Goal: Navigation & Orientation: Find specific page/section

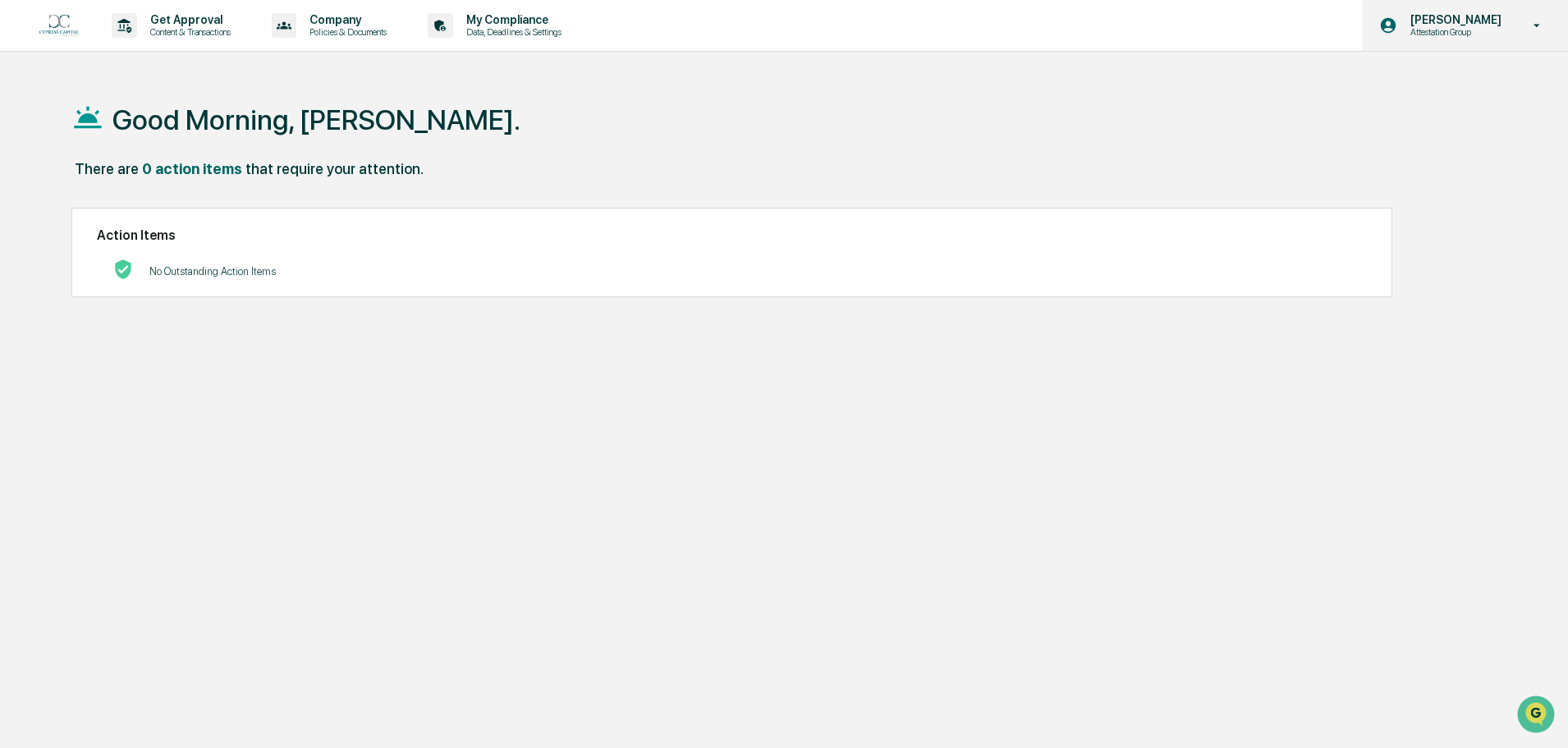
click at [1468, 35] on p "Attestation Group" at bounding box center [1452, 32] width 113 height 12
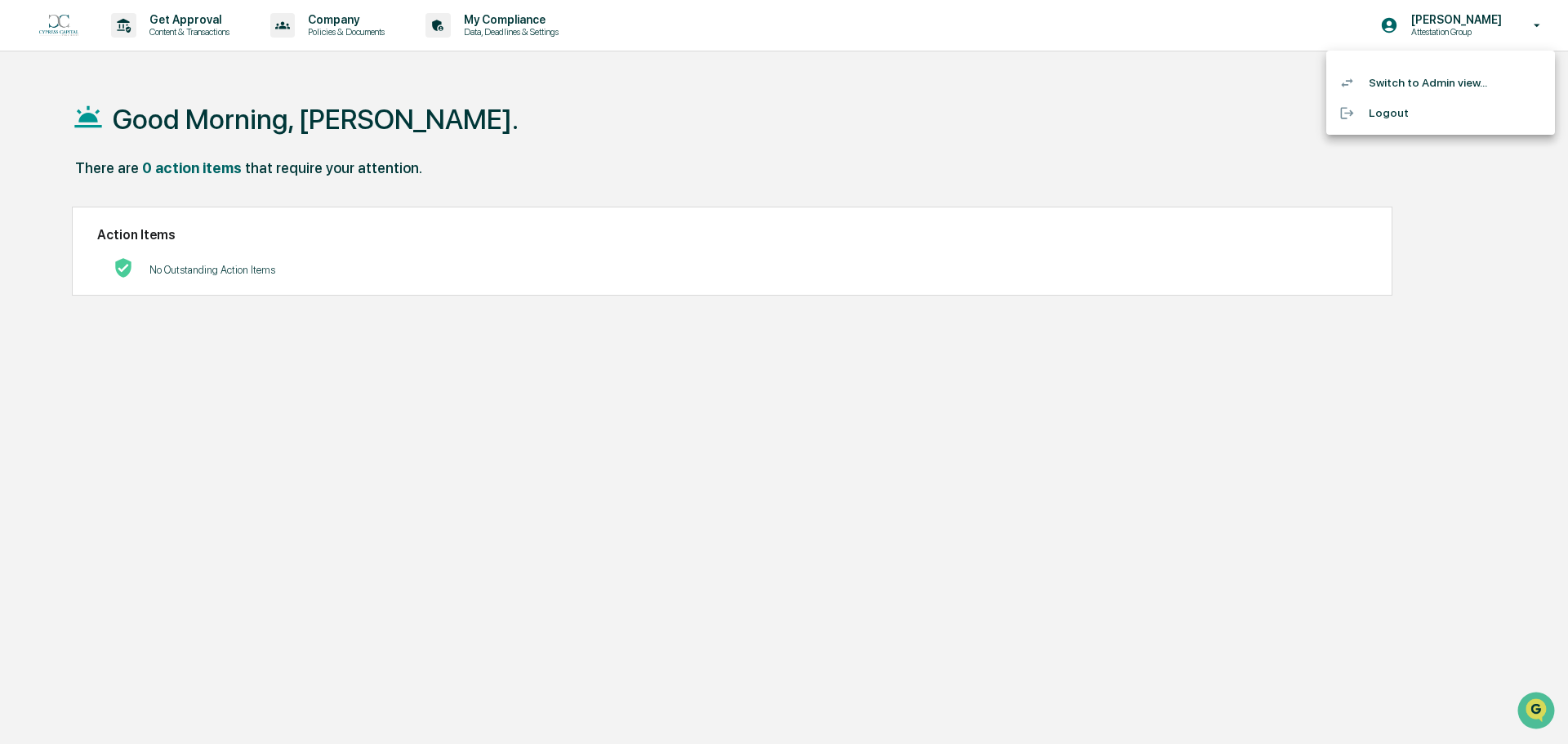
drag, startPoint x: 1166, startPoint y: 105, endPoint x: 894, endPoint y: 136, distance: 273.8
drag, startPoint x: 894, startPoint y: 136, endPoint x: 1429, endPoint y: 86, distance: 537.3
click at [1429, 86] on li "Switch to Admin view..." at bounding box center [1440, 82] width 229 height 30
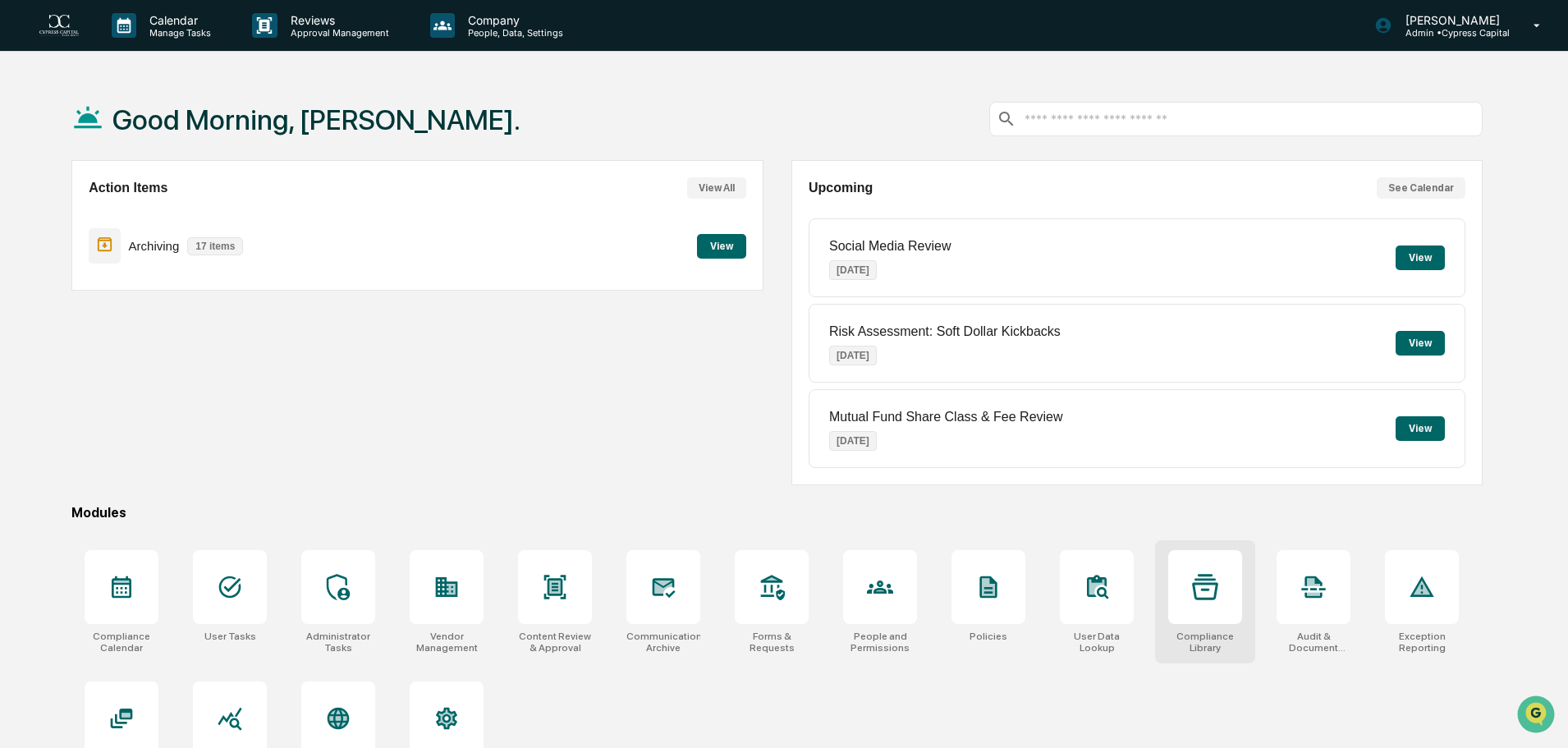
click at [1202, 611] on div at bounding box center [1204, 587] width 74 height 74
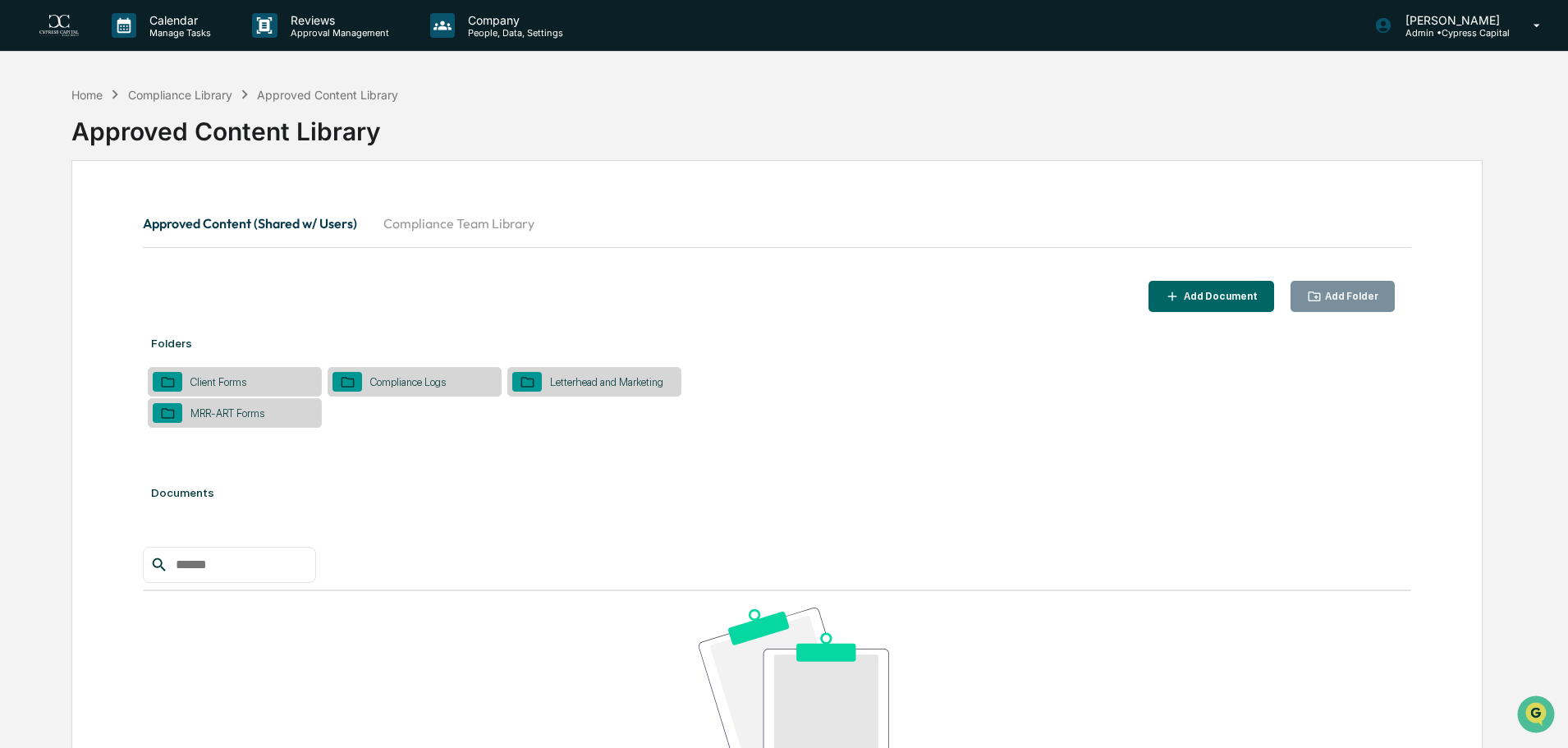
click at [223, 376] on div "Client Forms" at bounding box center [218, 381] width 73 height 12
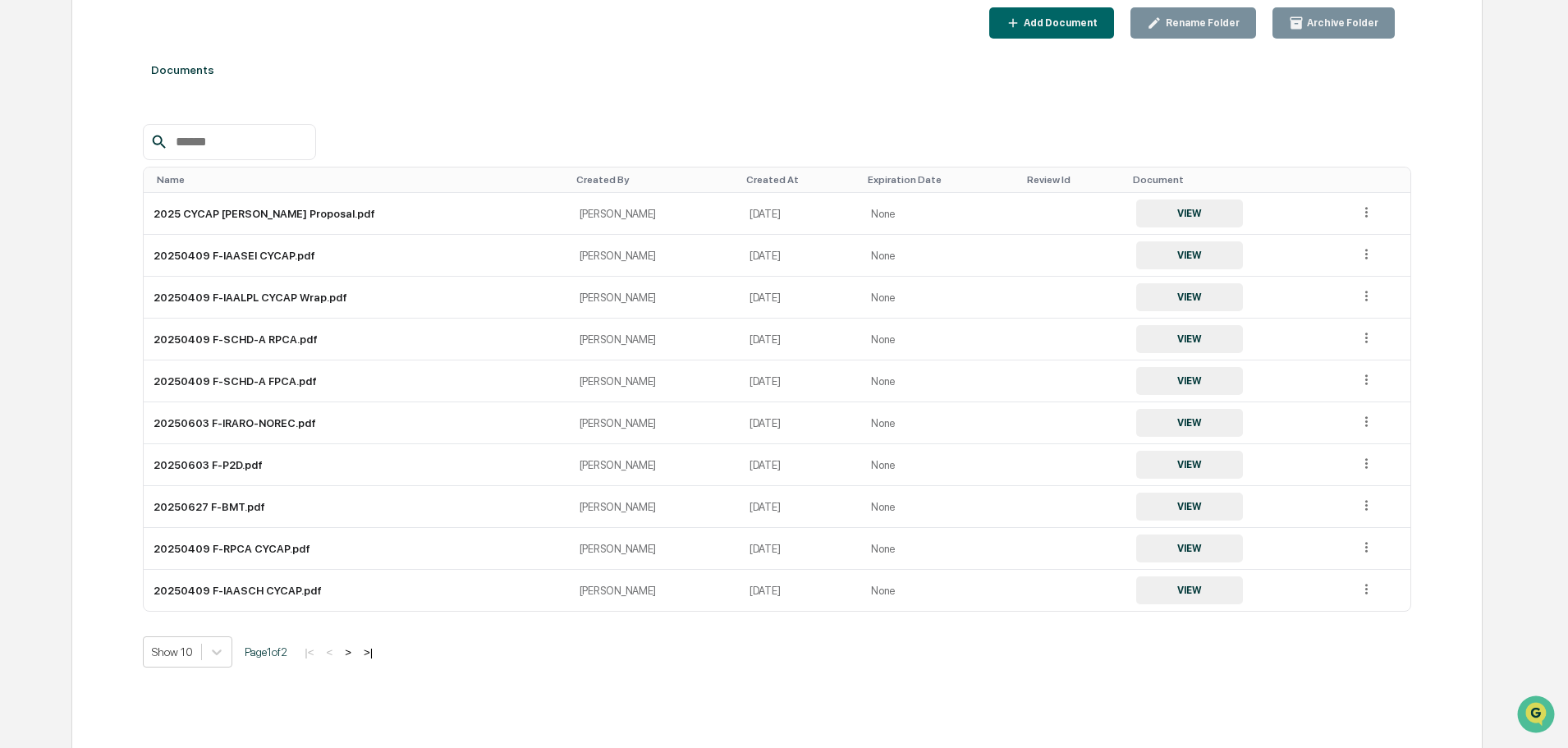
scroll to position [277, 0]
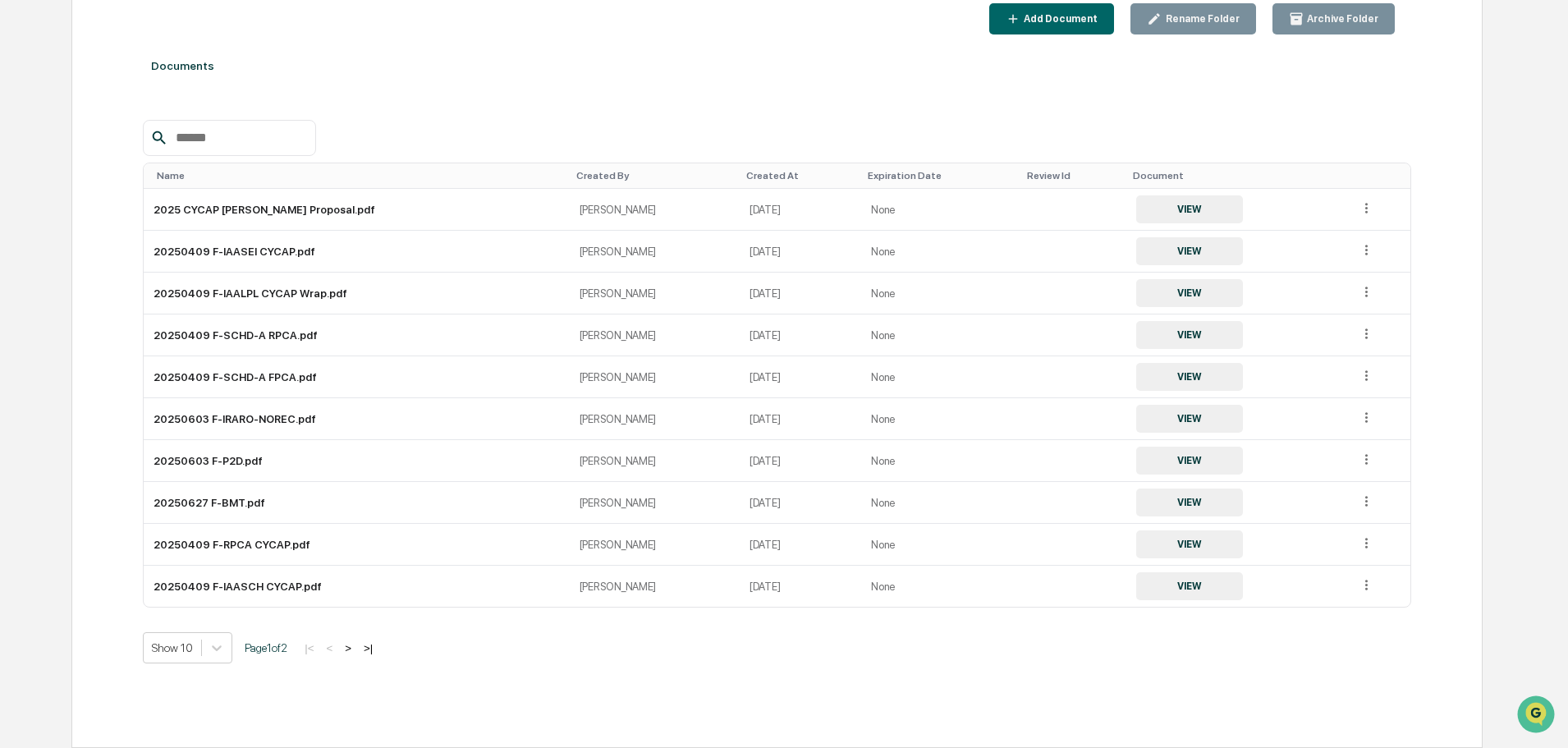
click at [351, 643] on button ">" at bounding box center [348, 647] width 16 height 14
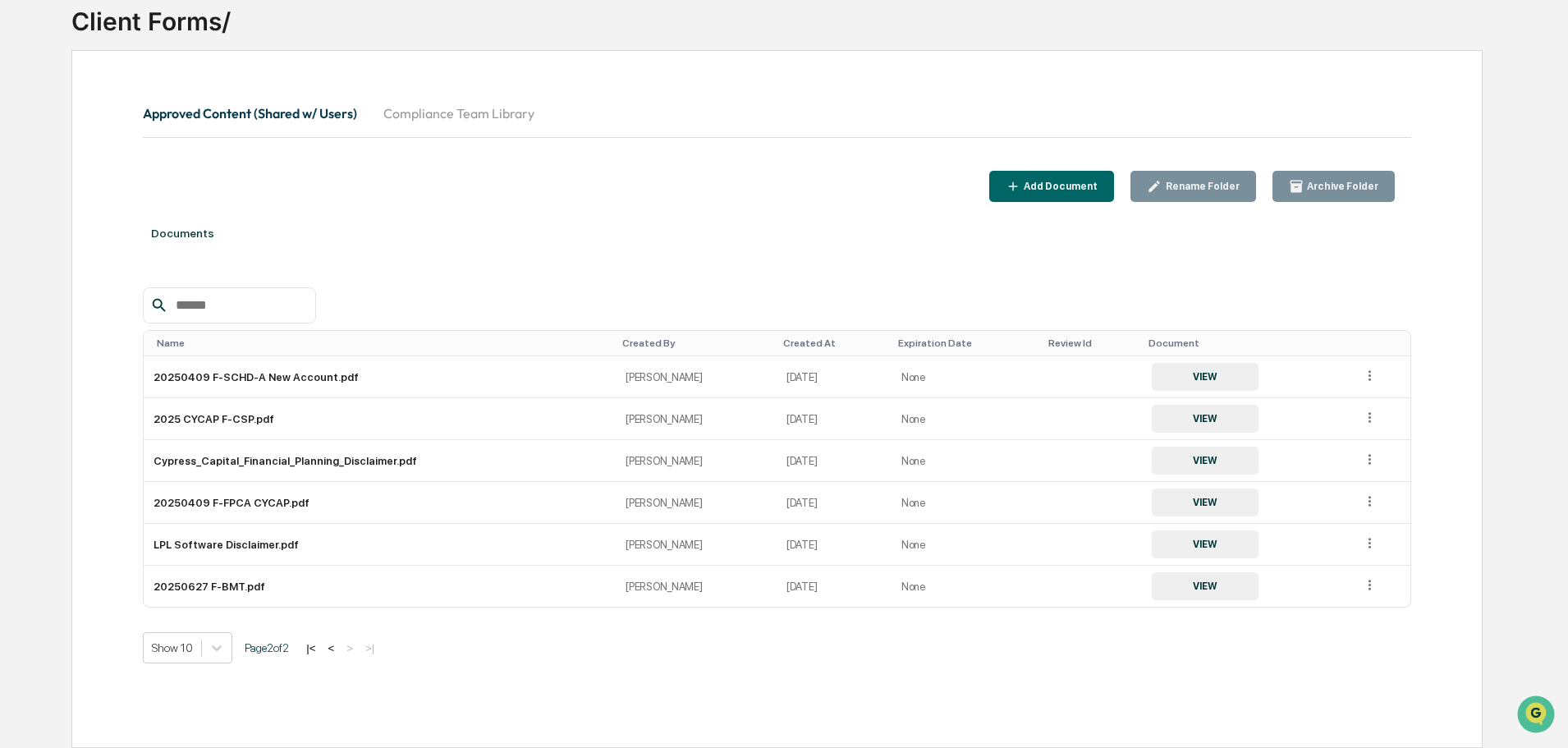
click at [333, 651] on button "<" at bounding box center [331, 647] width 16 height 14
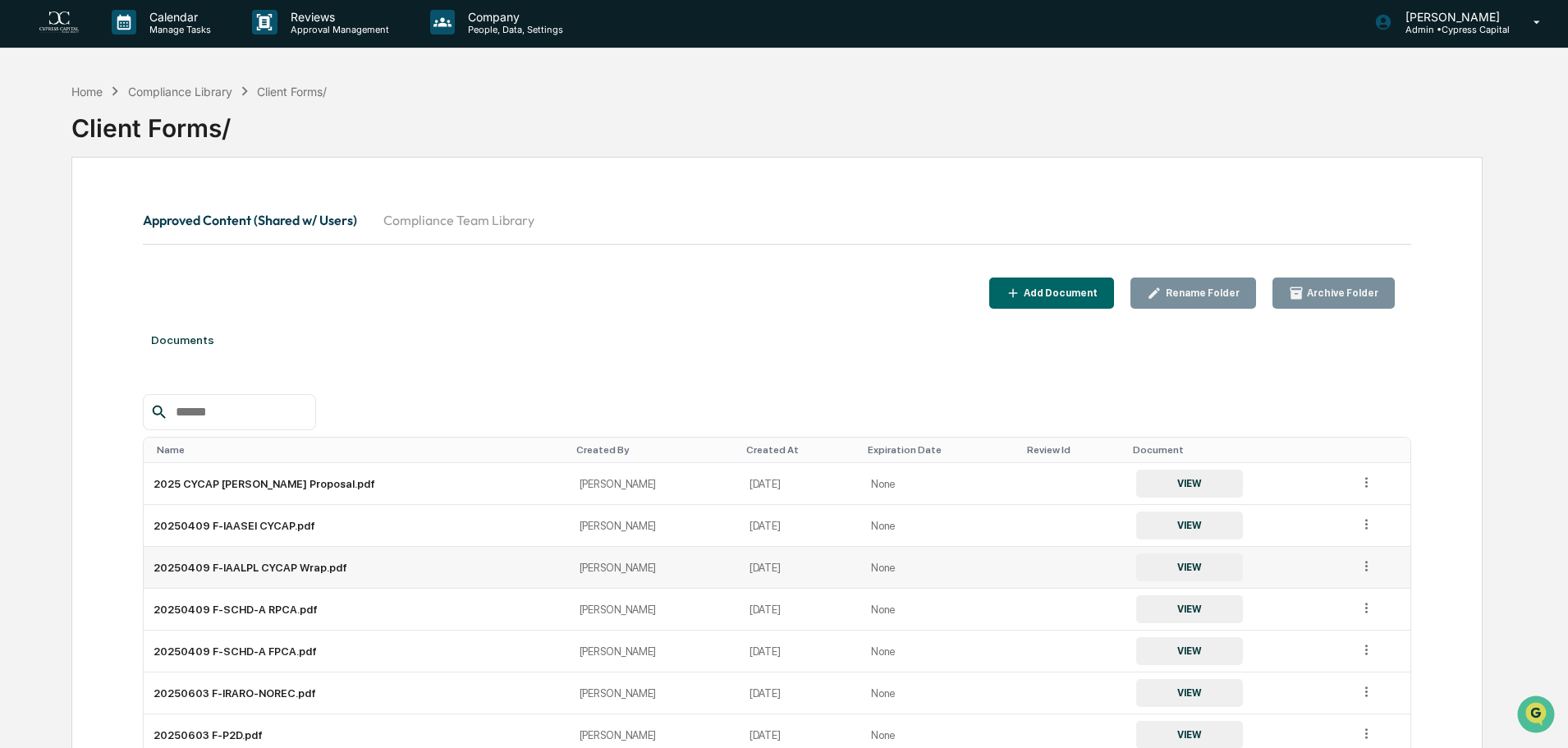
scroll to position [0, 0]
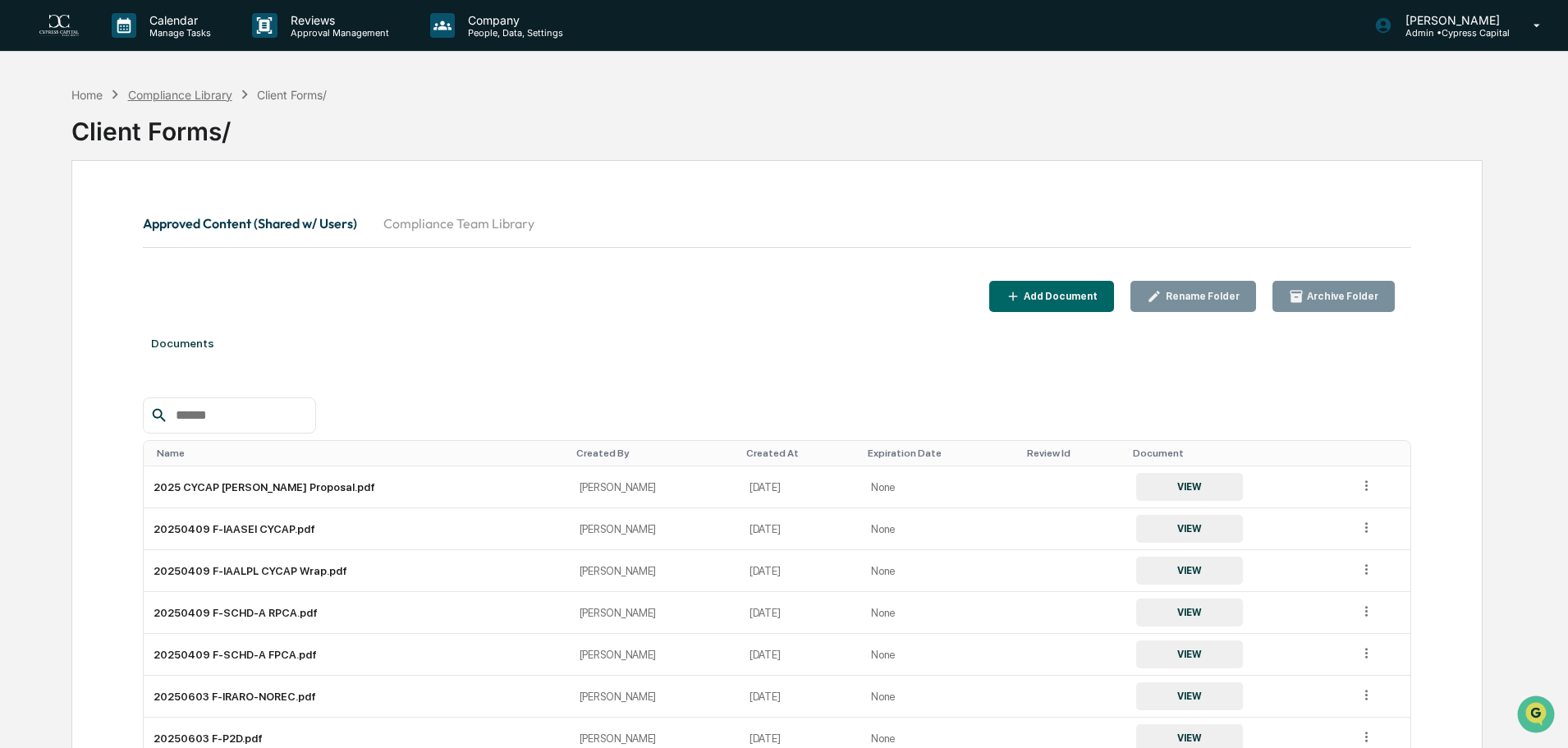
click at [196, 90] on div "Compliance Library" at bounding box center [180, 95] width 105 height 14
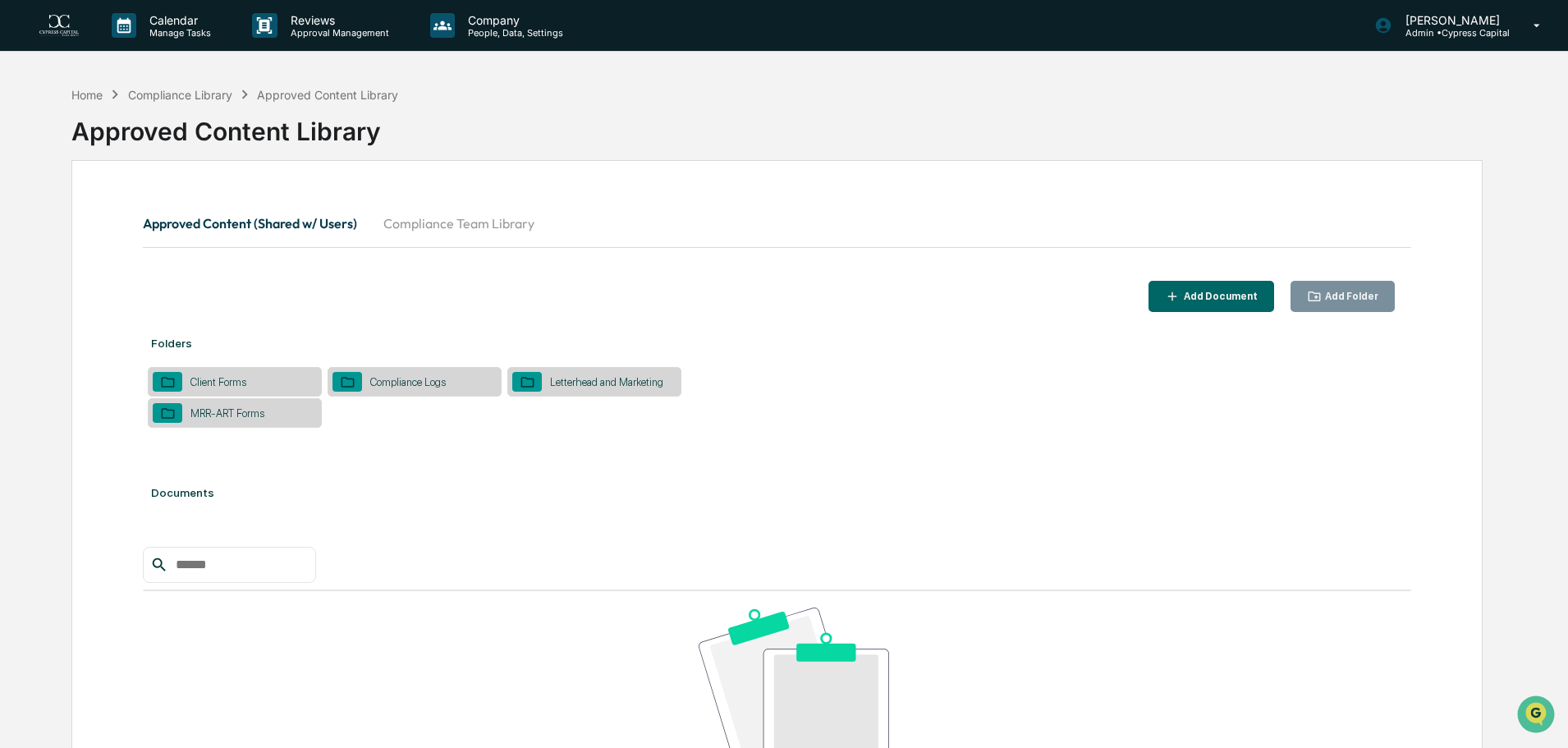
click at [223, 414] on div "MRR-ART Forms" at bounding box center [227, 413] width 91 height 12
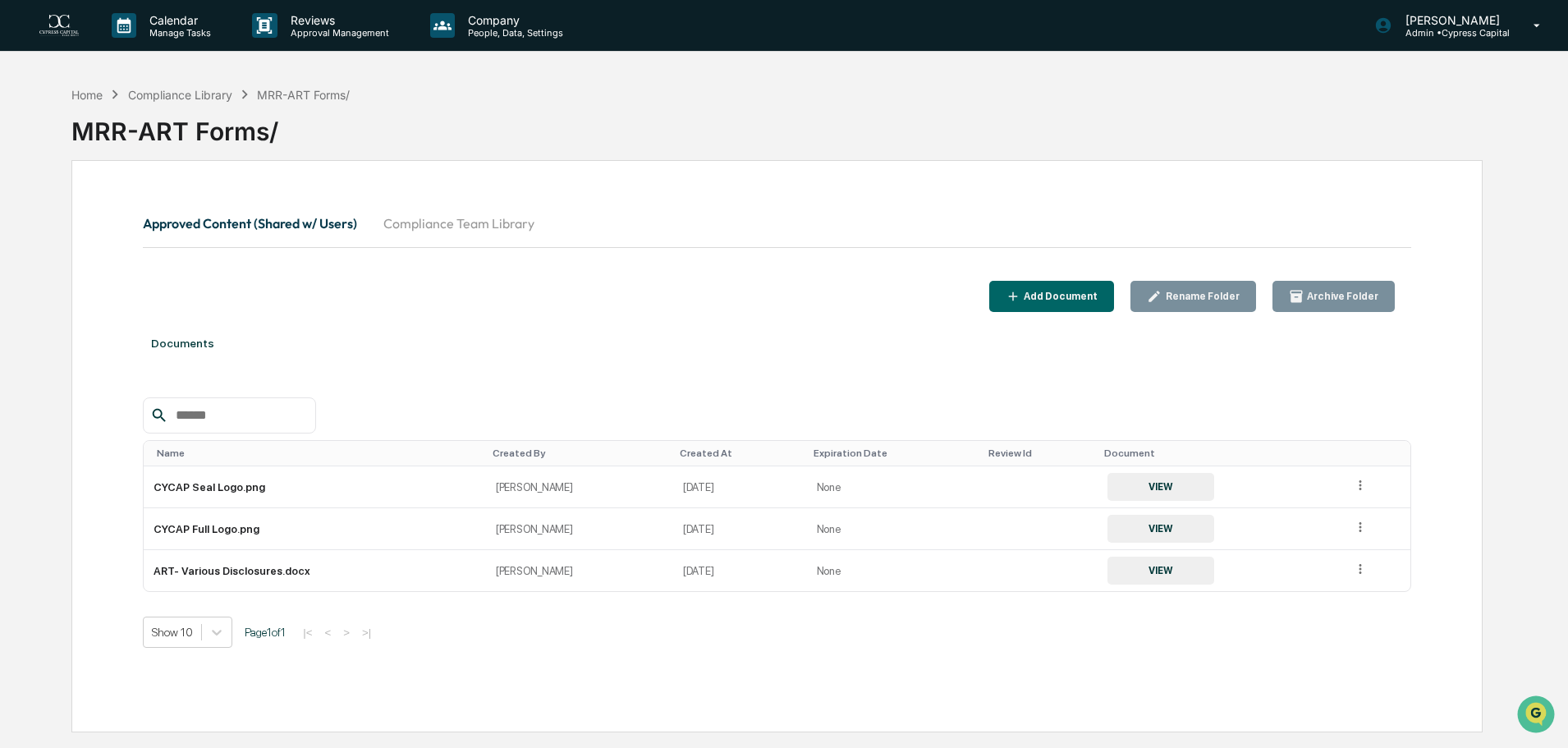
click at [353, 236] on button "Approved Content (Shared w/ Users)" at bounding box center [256, 223] width 227 height 40
click at [202, 96] on div "Compliance Library" at bounding box center [180, 95] width 105 height 14
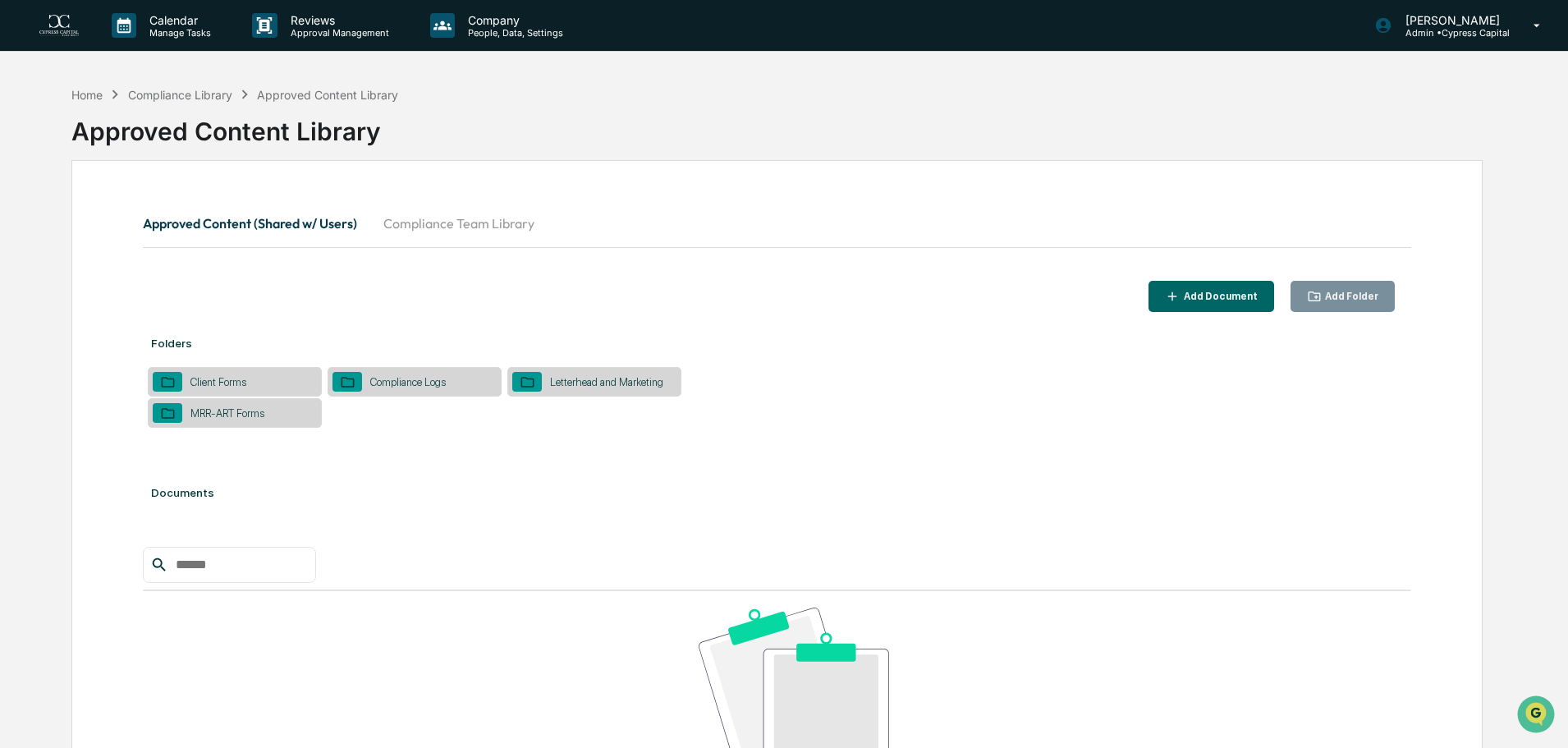
click at [569, 366] on td "Letterhead and Marketing" at bounding box center [594, 380] width 175 height 31
drag, startPoint x: 569, startPoint y: 366, endPoint x: 571, endPoint y: 377, distance: 11.2
click at [569, 374] on td "Letterhead and Marketing" at bounding box center [594, 380] width 175 height 31
click at [571, 377] on div "Letterhead and Marketing" at bounding box center [607, 381] width 130 height 12
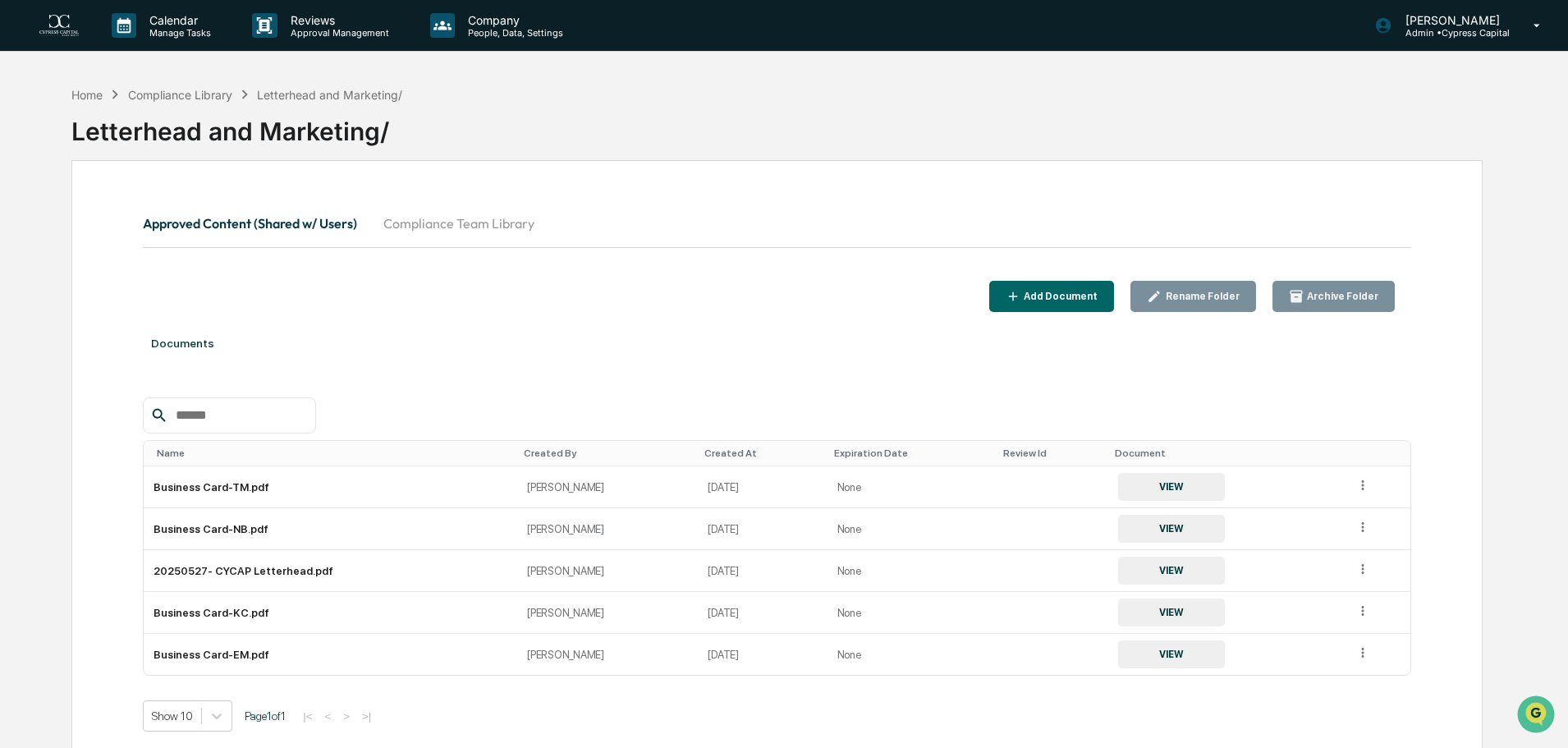
click at [330, 241] on button "Approved Content (Shared w/ Users)" at bounding box center [256, 223] width 227 height 40
click at [296, 222] on button "Approved Content (Shared w/ Users)" at bounding box center [256, 223] width 227 height 40
click at [161, 98] on div "Compliance Library" at bounding box center [180, 95] width 105 height 14
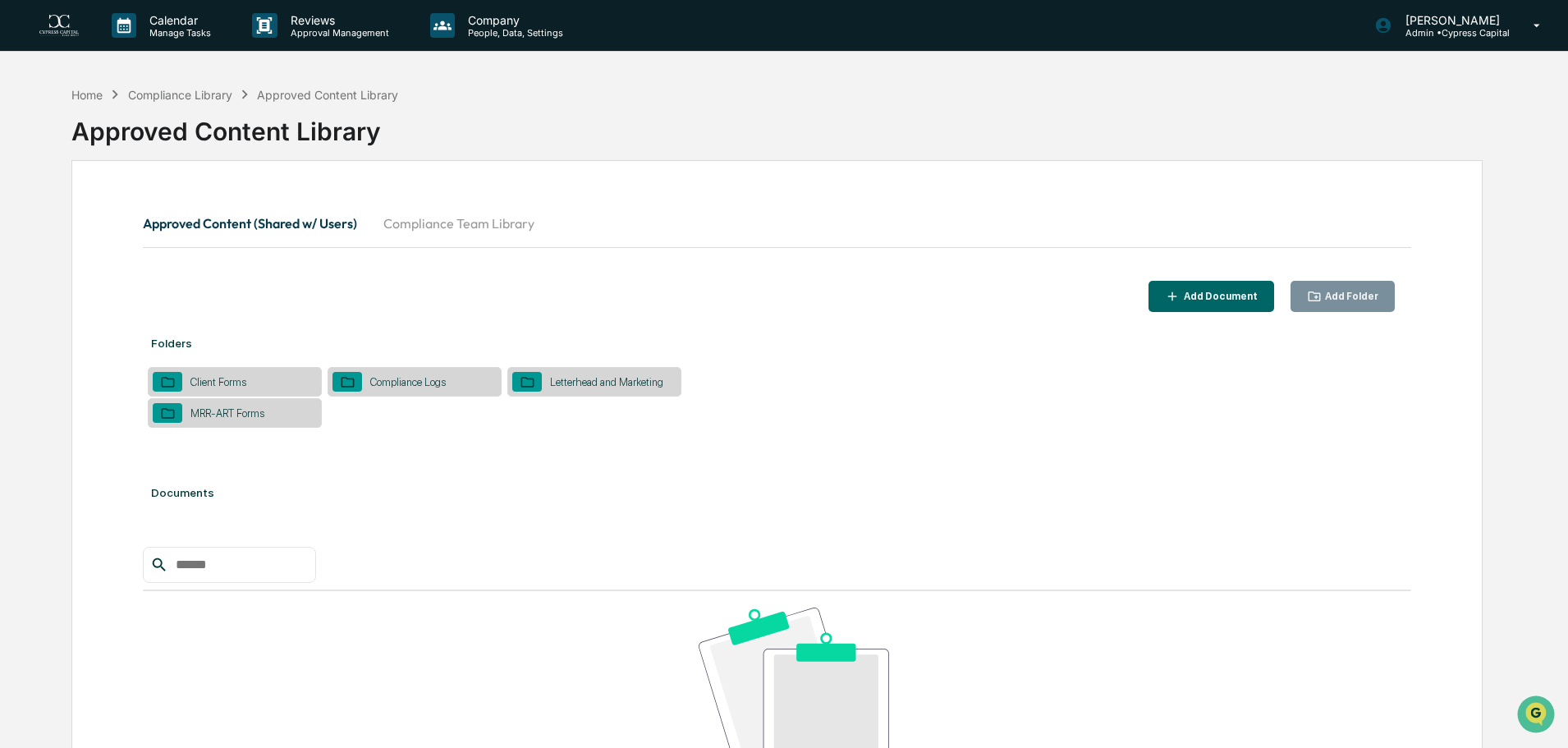
click at [240, 378] on div "Client Forms" at bounding box center [218, 381] width 73 height 12
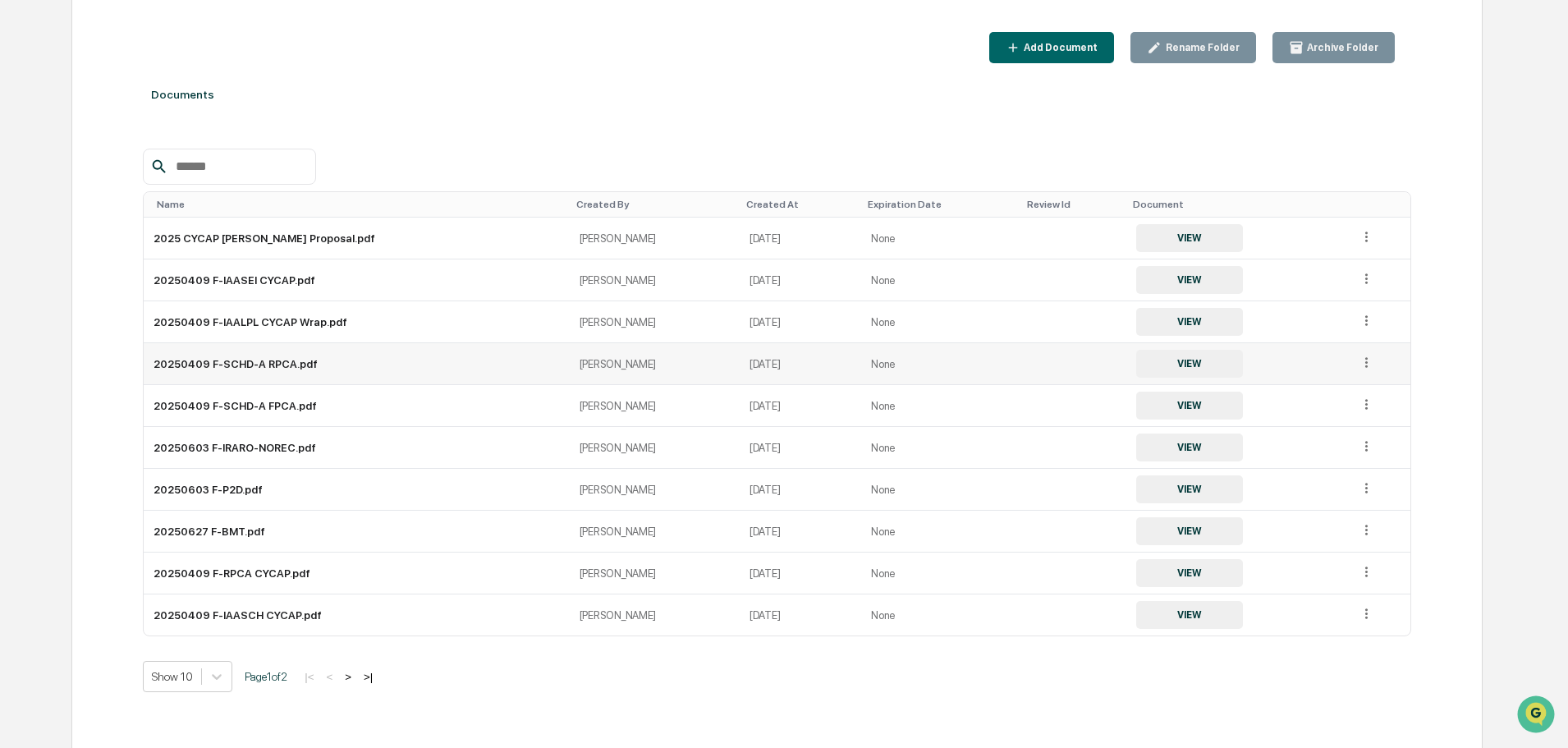
scroll to position [277, 0]
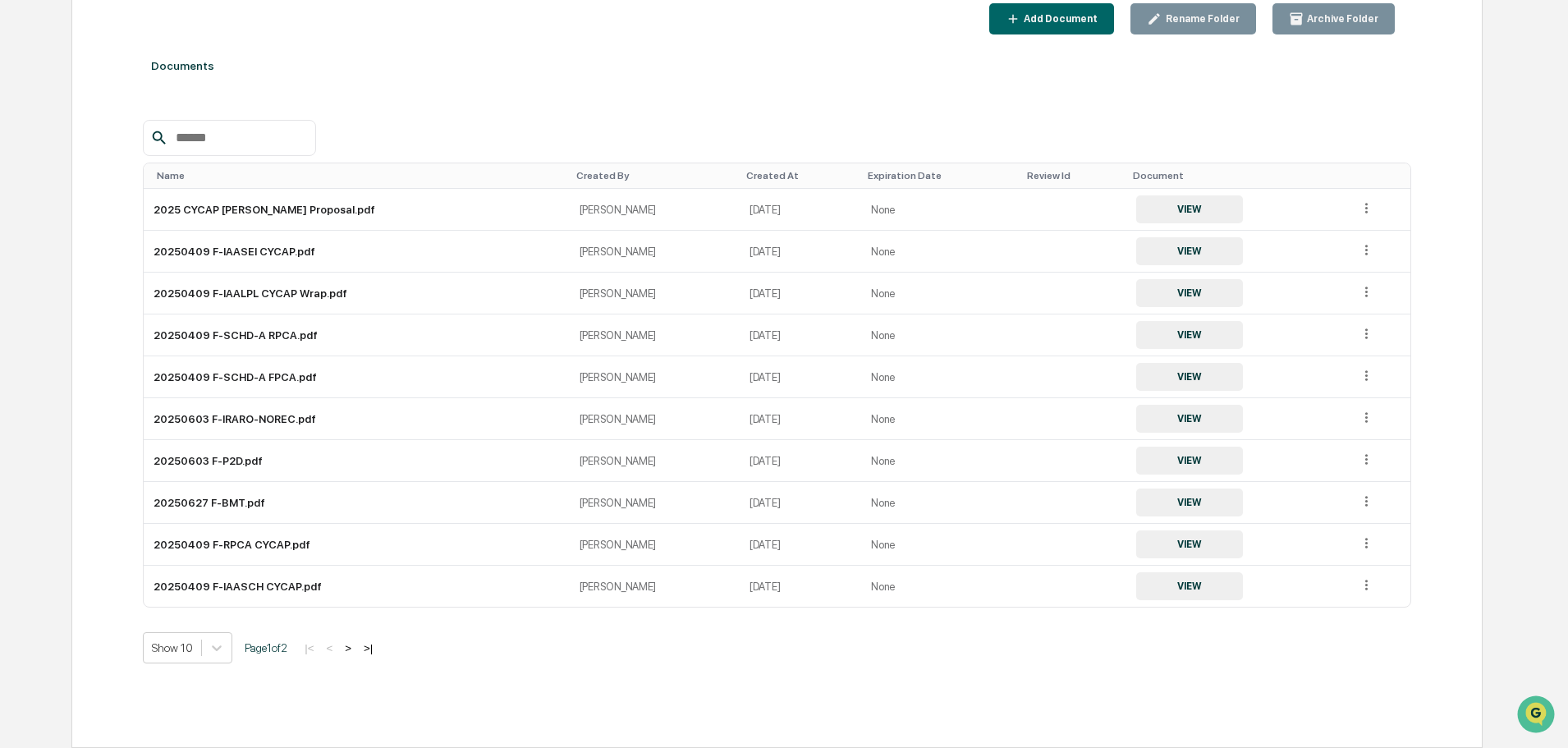
click at [357, 645] on button ">" at bounding box center [348, 647] width 16 height 14
